Goal: Transaction & Acquisition: Download file/media

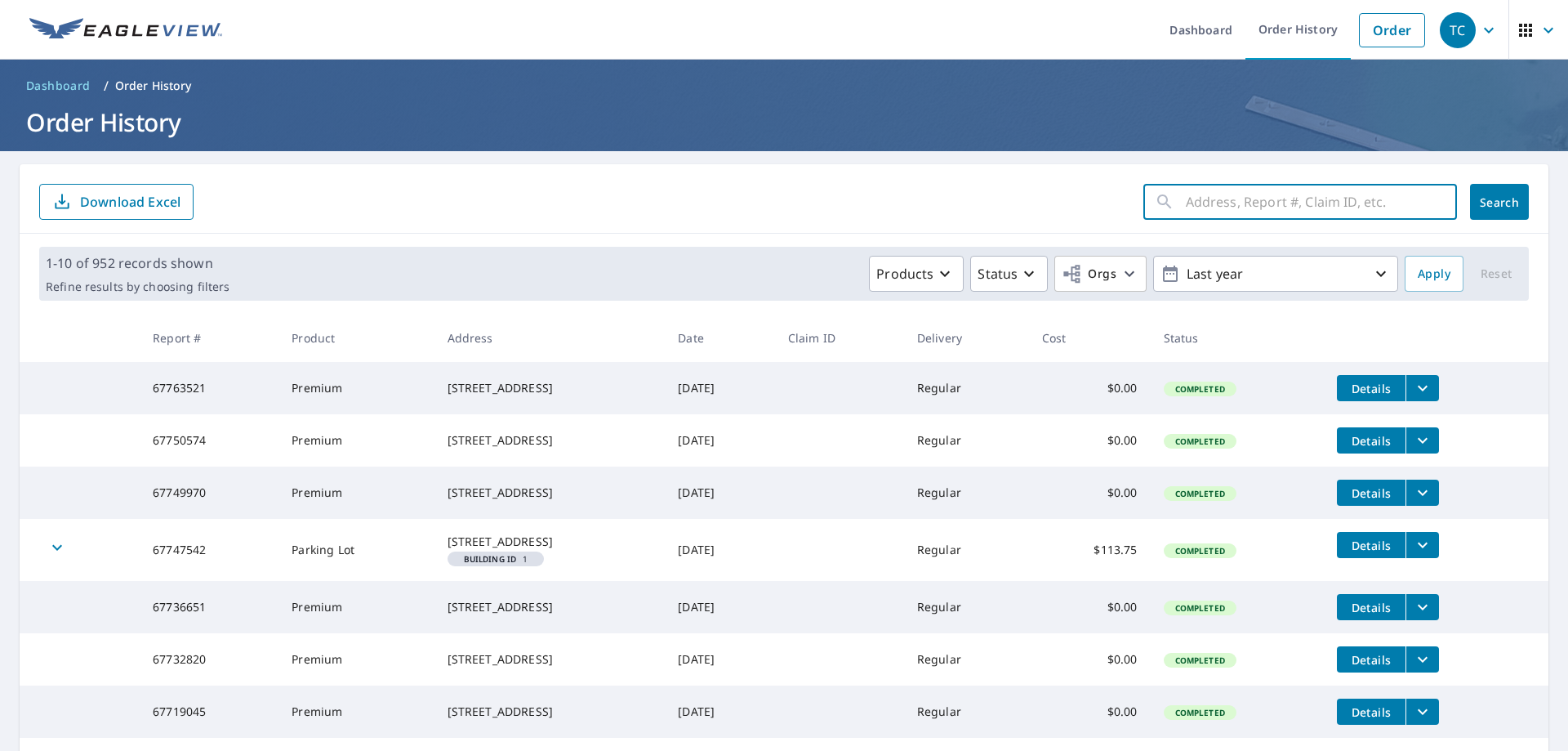
click at [1325, 208] on input "text" at bounding box center [1321, 202] width 271 height 46
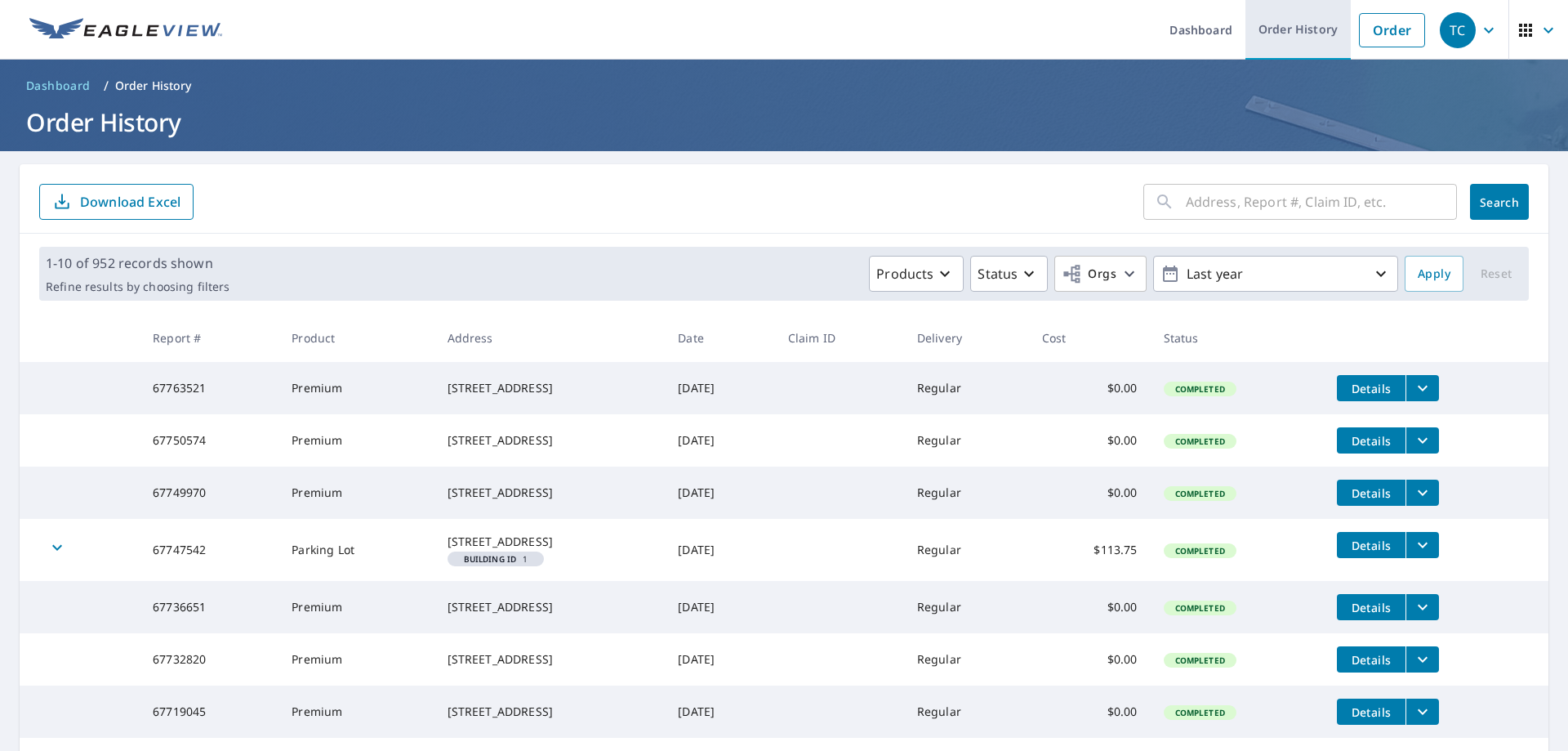
click at [1313, 45] on link "Order History" at bounding box center [1298, 29] width 105 height 60
click at [1254, 211] on input "text" at bounding box center [1321, 202] width 271 height 46
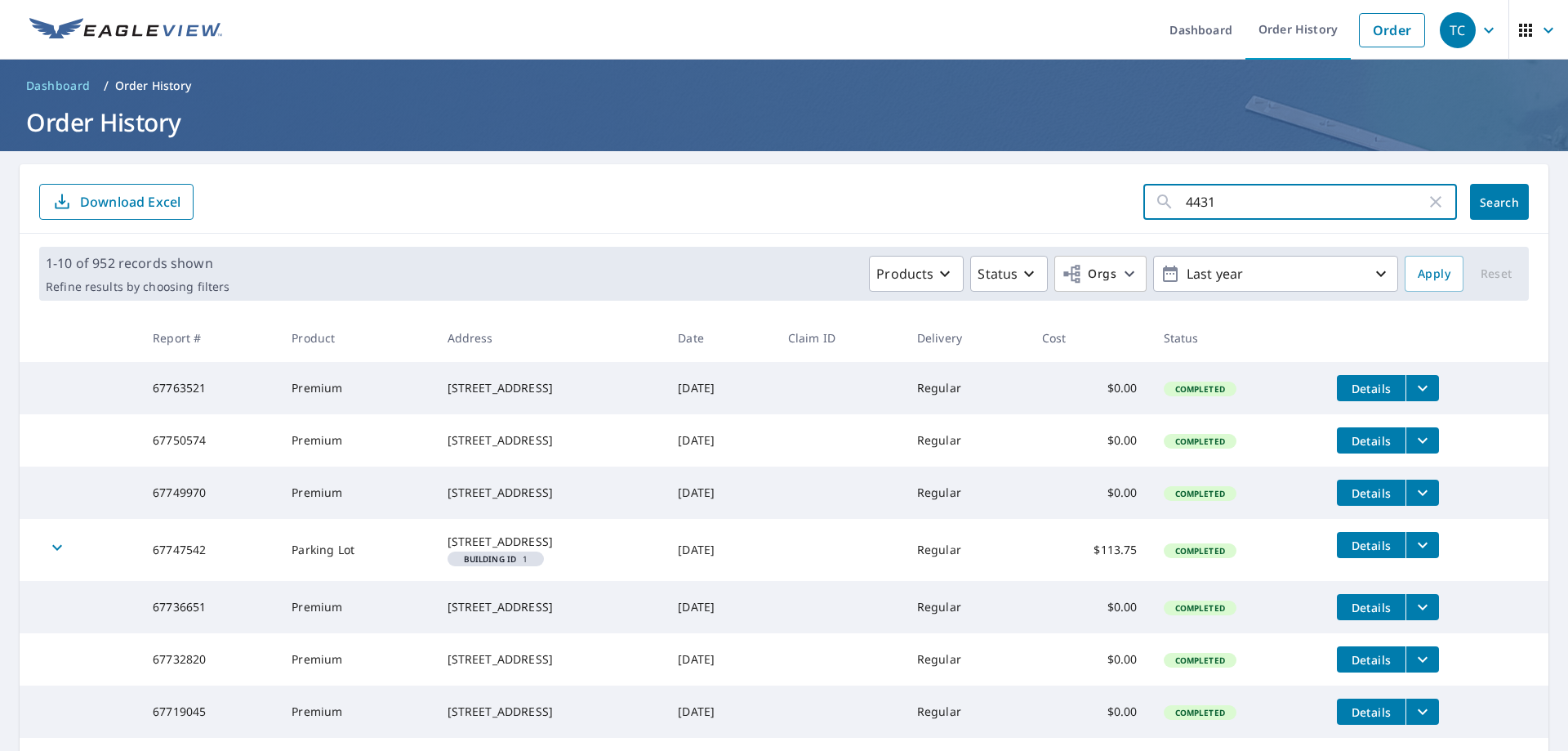
type input "4431"
click at [1483, 206] on span "Search" at bounding box center [1499, 202] width 32 height 16
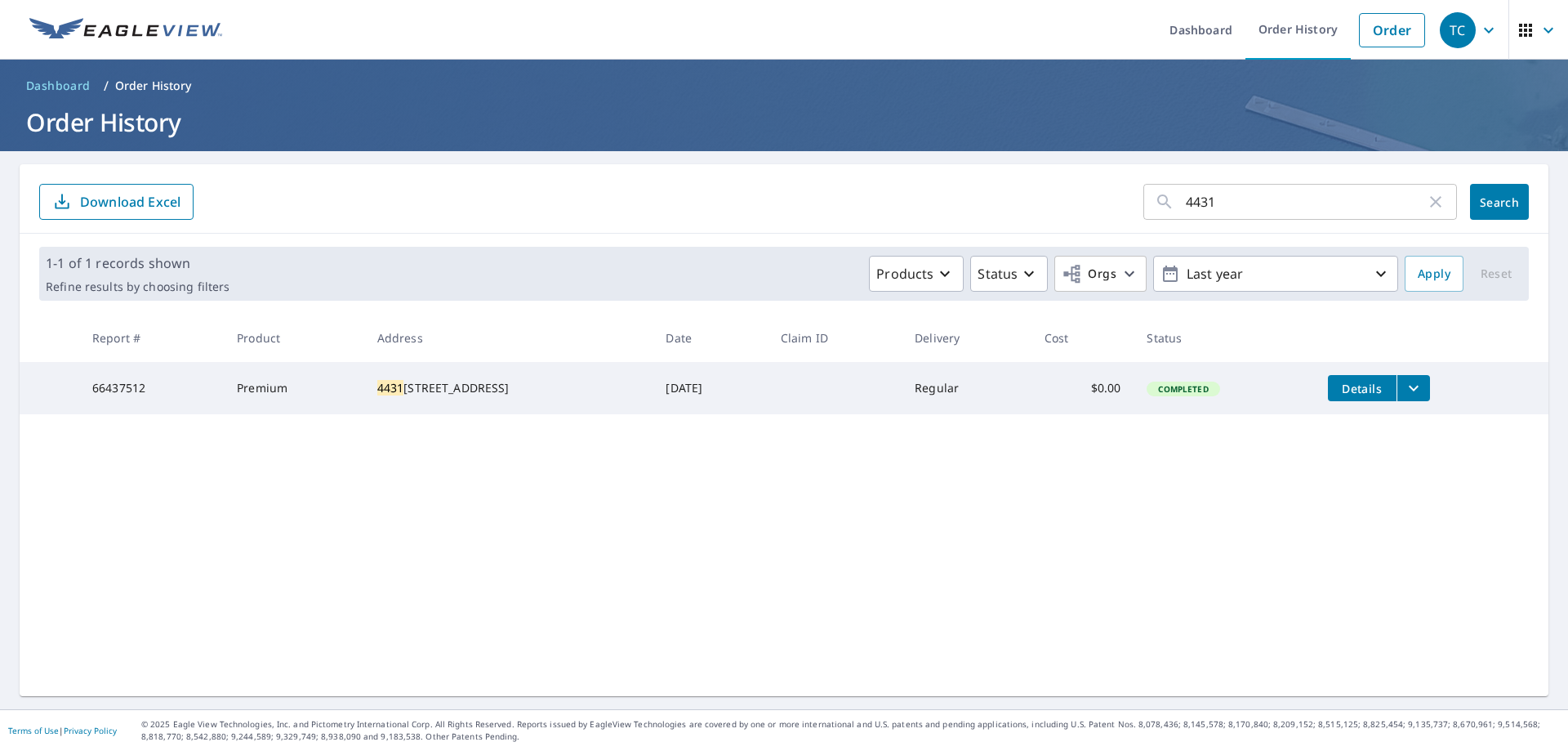
click at [1418, 380] on icon "filesDropdownBtn-66437512" at bounding box center [1413, 387] width 19 height 19
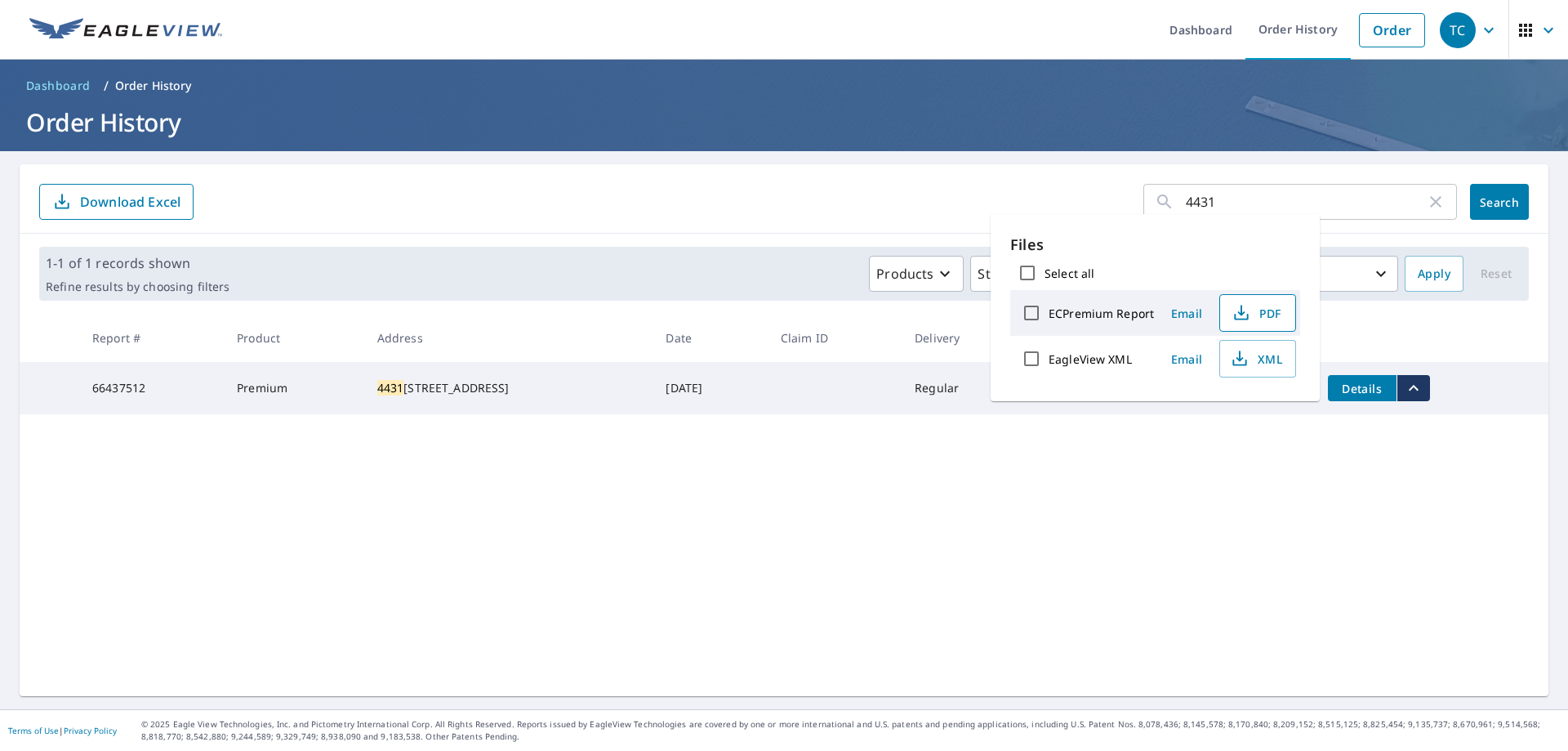
click at [1258, 314] on span "PDF" at bounding box center [1256, 312] width 53 height 19
